Goal: Contribute content: Contribute content

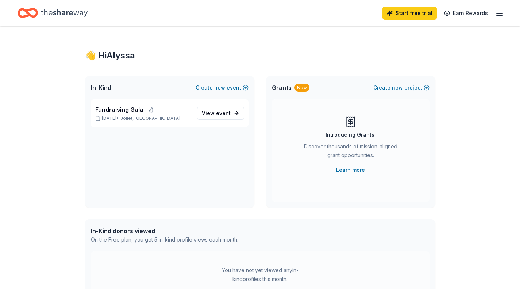
click at [133, 113] on span "Fundraising Gala" at bounding box center [119, 109] width 48 height 9
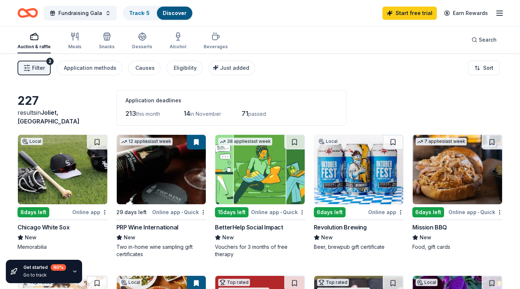
click at [221, 67] on span "Just added" at bounding box center [234, 68] width 29 height 6
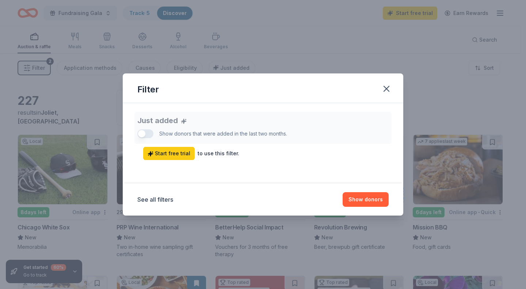
click at [395, 90] on div "Filter" at bounding box center [263, 88] width 280 height 30
click at [388, 90] on icon "button" at bounding box center [386, 89] width 10 height 10
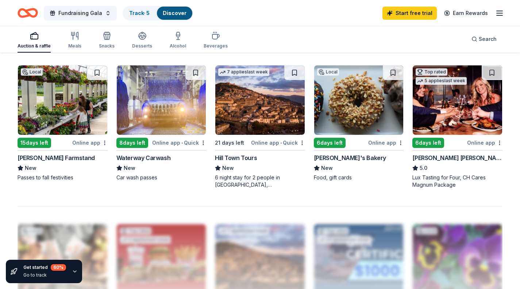
scroll to position [485, 0]
click at [363, 121] on img at bounding box center [358, 99] width 89 height 69
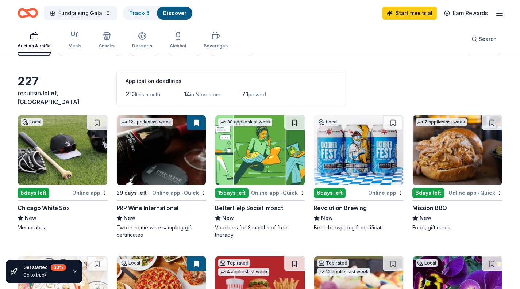
scroll to position [19, 0]
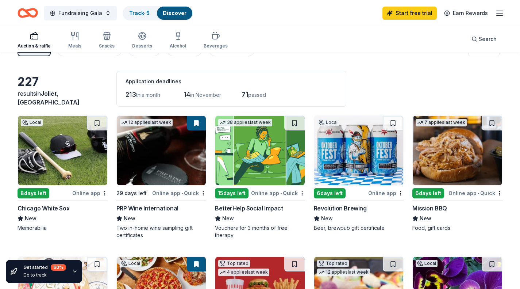
click at [267, 152] on img at bounding box center [259, 150] width 89 height 69
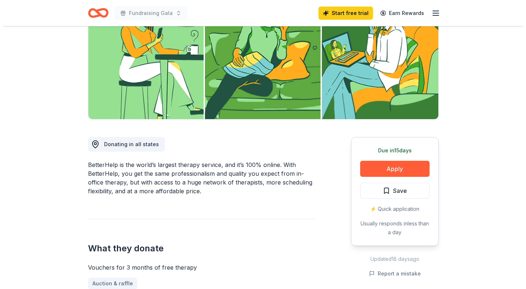
scroll to position [103, 0]
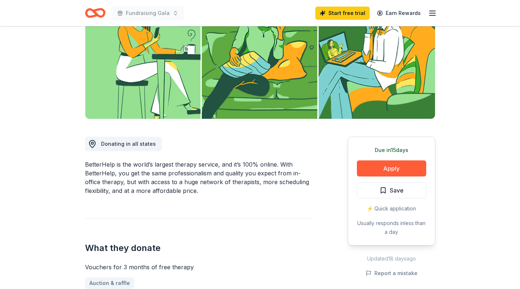
click at [388, 168] on button "Apply" at bounding box center [391, 168] width 69 height 16
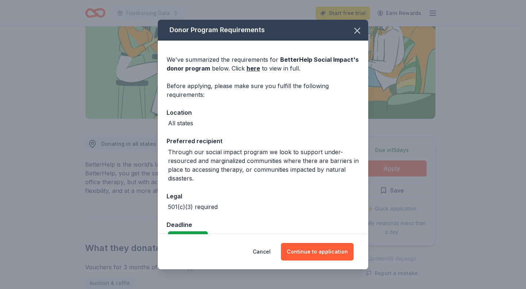
click at [352, 32] on icon "button" at bounding box center [357, 31] width 10 height 10
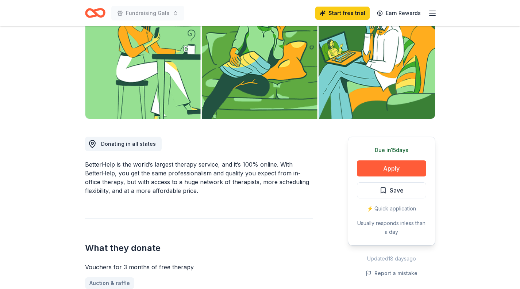
click at [381, 170] on button "Apply" at bounding box center [391, 168] width 69 height 16
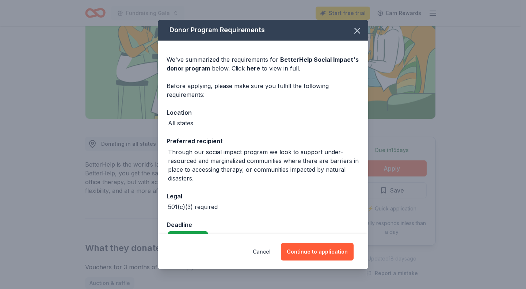
scroll to position [16, 0]
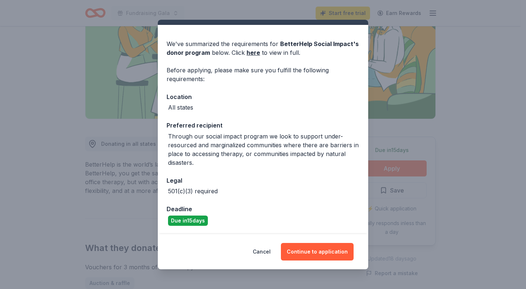
click at [315, 252] on button "Continue to application" at bounding box center [317, 252] width 73 height 18
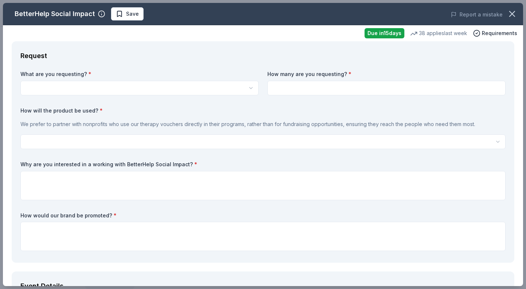
click at [199, 93] on html "Fundraising Gala Start free trial Earn Rewards Due in 15 days Share BetterHelp …" at bounding box center [263, 41] width 526 height 289
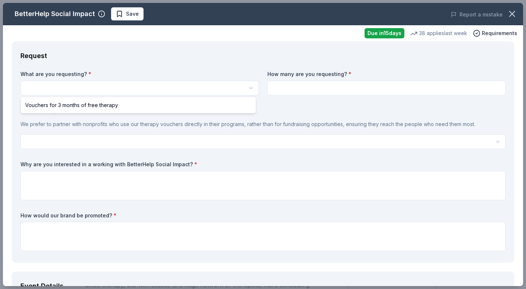
scroll to position [0, 0]
select select "Vouchers for 3 months of free therapy"
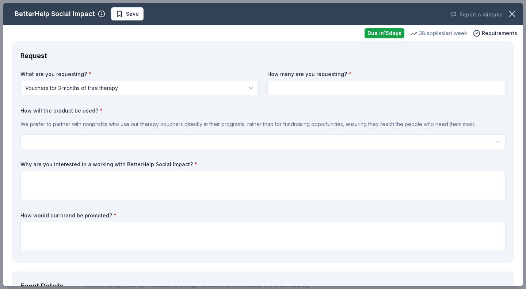
click at [286, 89] on input at bounding box center [386, 88] width 238 height 15
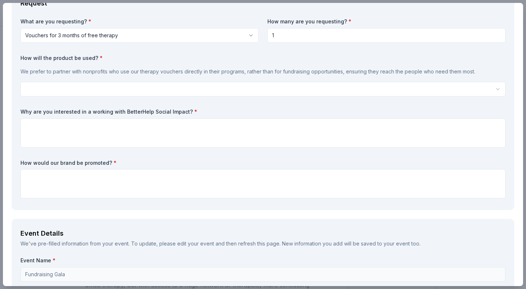
scroll to position [53, 0]
type input "1"
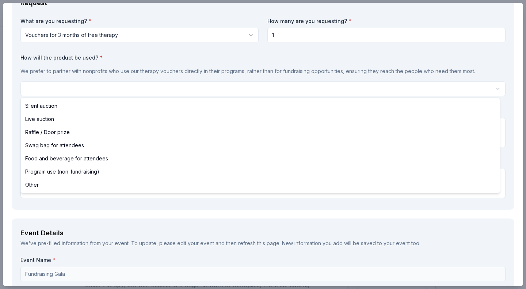
click at [245, 86] on html "Fundraising Gala Start free trial Earn Rewards Due in 15 days Share BetterHelp …" at bounding box center [263, 144] width 526 height 289
select select "silentAuction"
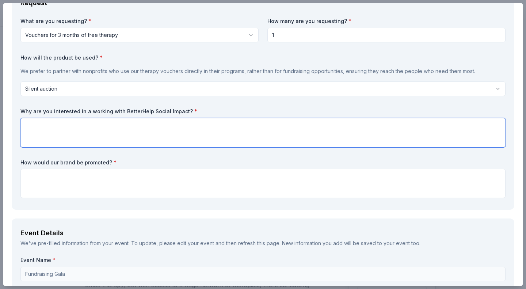
click at [152, 140] on textarea at bounding box center [262, 132] width 485 height 29
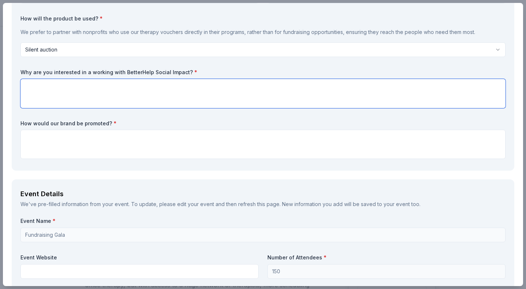
scroll to position [93, 0]
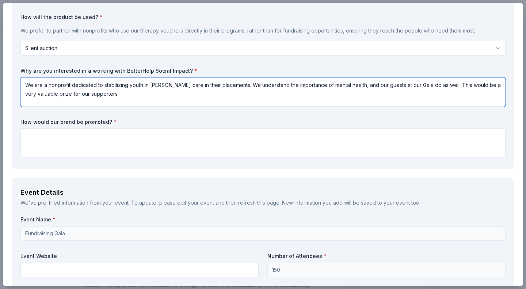
type textarea "We are a nonprofit dedicated to stabilizing youth in foster care in their place…"
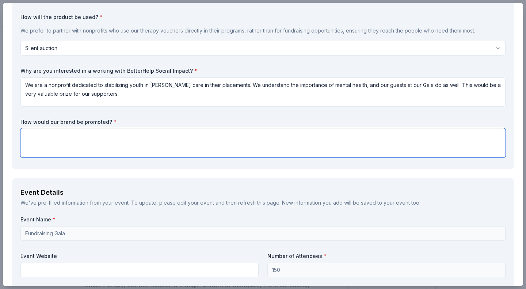
click at [195, 145] on textarea at bounding box center [262, 142] width 485 height 29
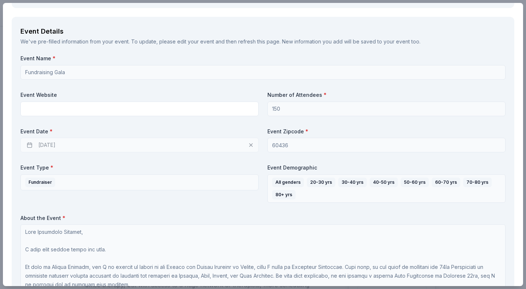
scroll to position [255, 0]
type textarea "We would thank you for your donation by posting it on our facebook and instagra…"
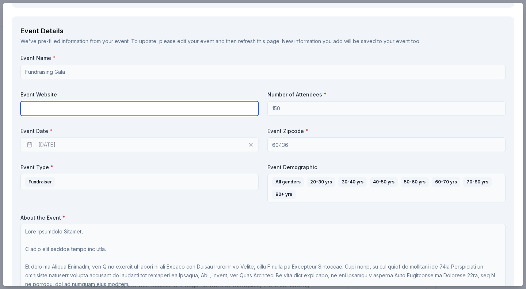
click at [118, 110] on input "text" at bounding box center [139, 108] width 238 height 15
paste input "https://app.donorview.com/Event/EventInfo?prm=9RAUEB8hZk62kUuC6hNosPkxo0YtgVgop…"
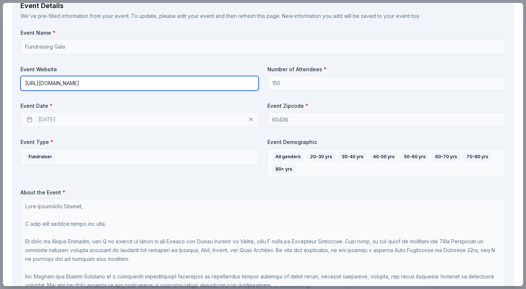
scroll to position [280, 0]
type input "https://app.donorview.com/Event/EventInfo?prm=9RAUEB8hZk62kUuC6hNosPkxo0YtgVgop…"
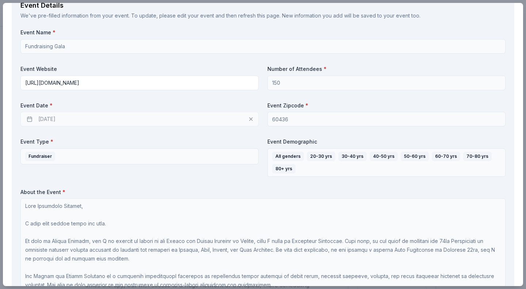
scroll to position [0, 0]
click at [174, 119] on div "11/14/2025" at bounding box center [139, 119] width 238 height 15
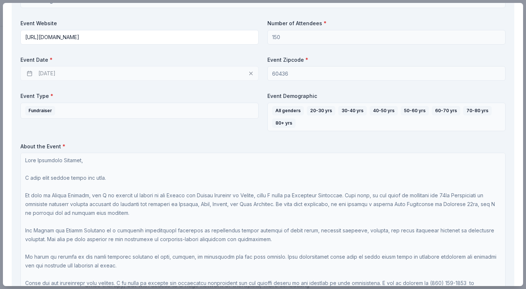
scroll to position [326, 0]
click at [60, 74] on div "11/14/2025" at bounding box center [139, 73] width 238 height 15
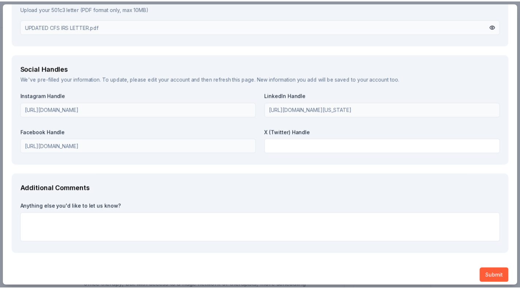
scroll to position [974, 0]
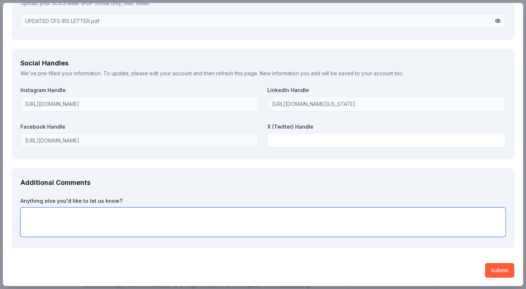
click at [281, 215] on textarea at bounding box center [262, 221] width 485 height 29
type textarea "Thank you for considering supporting us!"
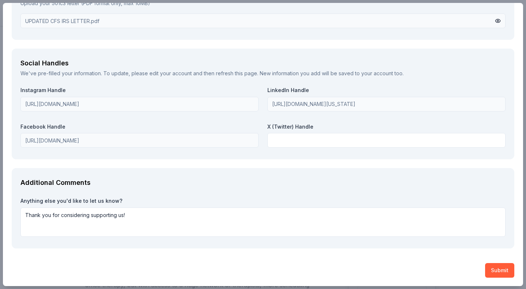
click at [495, 273] on button "Submit" at bounding box center [499, 270] width 29 height 15
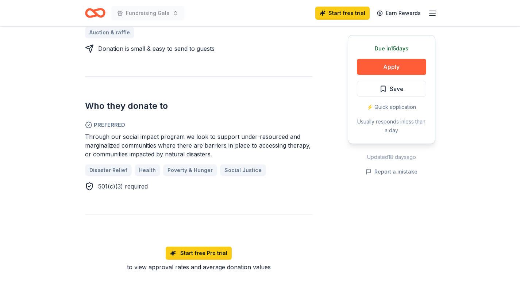
scroll to position [354, 0]
